Goal: Task Accomplishment & Management: Use online tool/utility

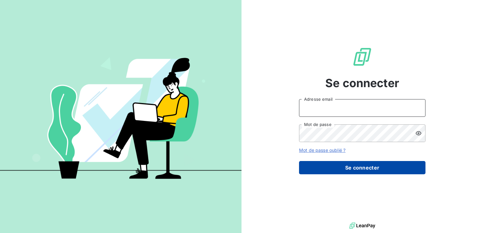
type input "[PERSON_NAME][EMAIL_ADDRESS][DOMAIN_NAME]"
click at [359, 166] on button "Se connecter" at bounding box center [362, 167] width 127 height 13
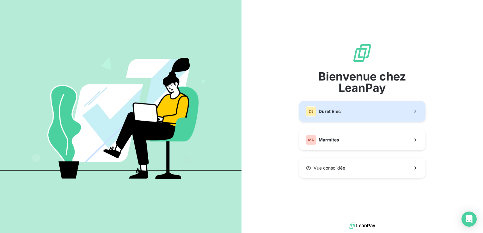
click at [338, 109] on span "Duret Elec" at bounding box center [330, 112] width 22 height 6
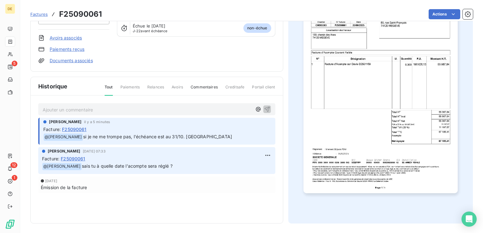
scroll to position [16, 0]
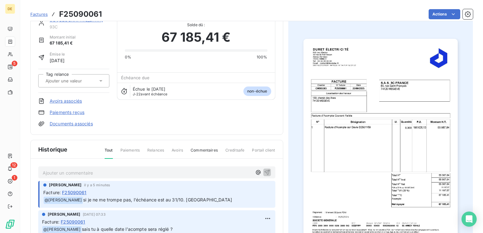
click at [54, 174] on p "Ajouter un commentaire ﻿" at bounding box center [147, 173] width 209 height 8
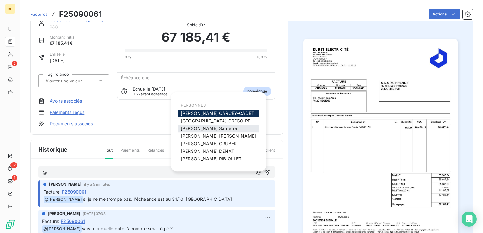
click at [203, 128] on span "[PERSON_NAME]" at bounding box center [209, 128] width 56 height 5
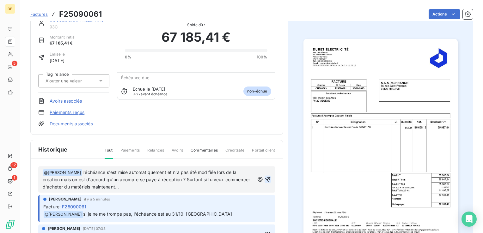
click at [265, 179] on icon "button" at bounding box center [268, 180] width 6 height 6
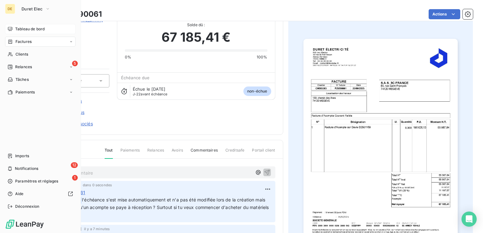
click at [15, 29] on span "Tableau de bord" at bounding box center [29, 29] width 29 height 6
